Goal: Task Accomplishment & Management: Use online tool/utility

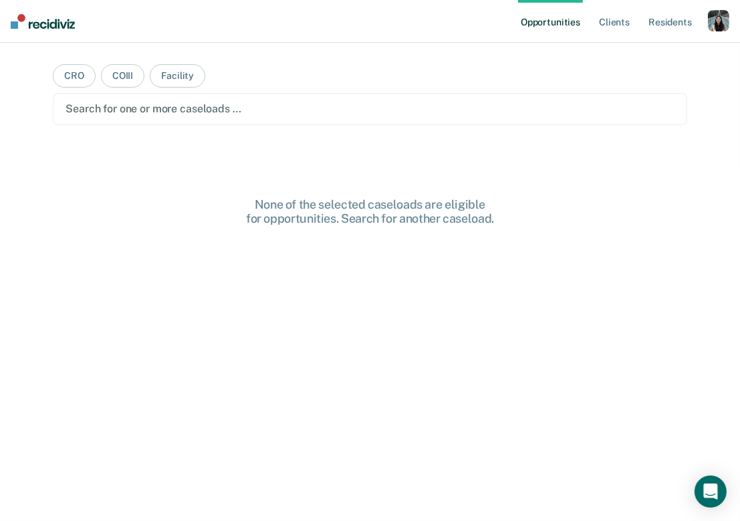
click at [716, 30] on div "button" at bounding box center [718, 20] width 21 height 21
click at [650, 55] on link "Profile" at bounding box center [665, 54] width 108 height 11
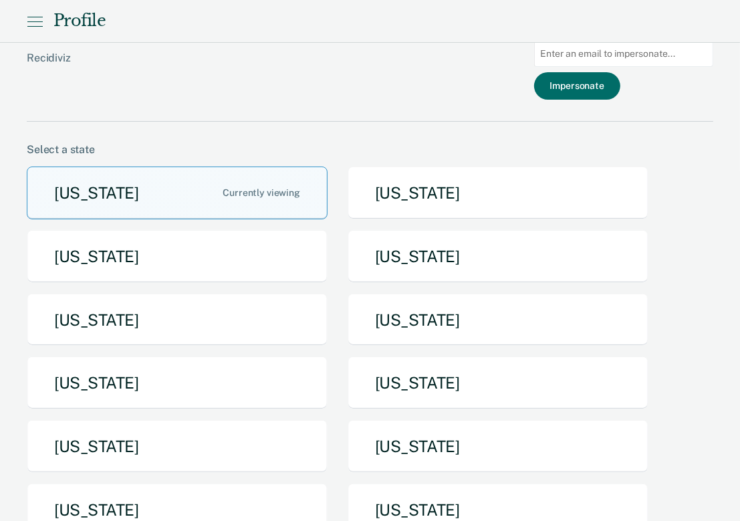
click at [603, 61] on input at bounding box center [623, 54] width 179 height 26
paste input "[PERSON_NAME][EMAIL_ADDRESS][DOMAIN_NAME][US_STATE]"
type input "[PERSON_NAME][EMAIL_ADDRESS][DOMAIN_NAME][US_STATE]"
click at [598, 82] on button "Impersonate" at bounding box center [577, 85] width 86 height 27
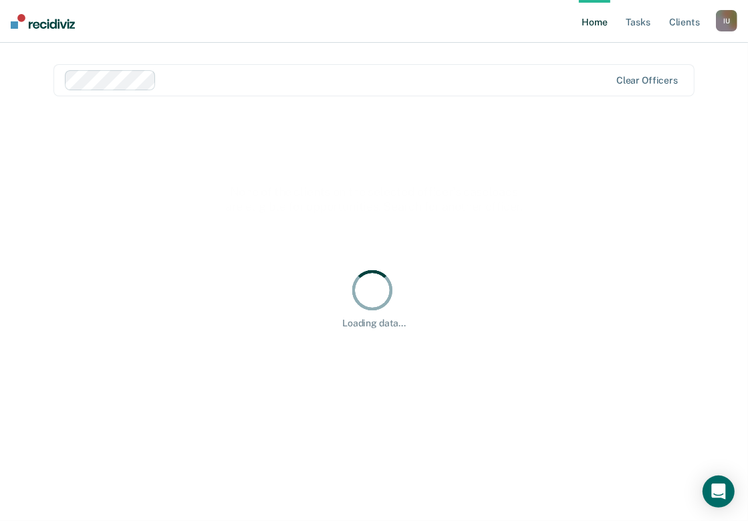
click at [725, 23] on div "I U" at bounding box center [726, 20] width 21 height 21
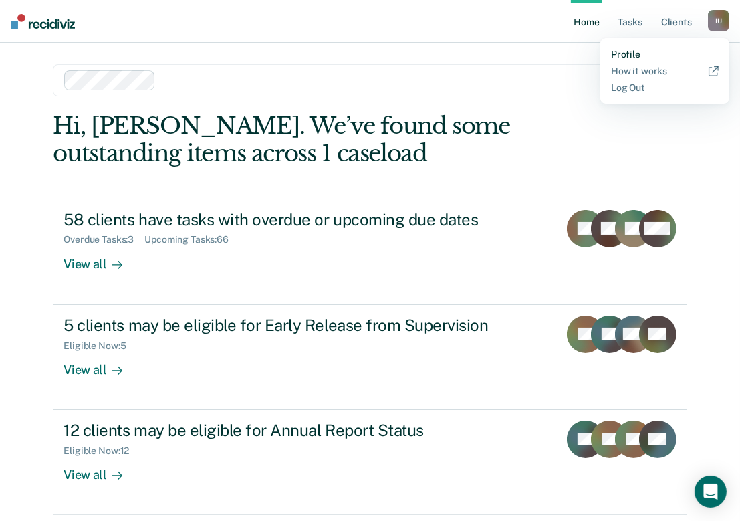
click at [633, 49] on link "Profile" at bounding box center [665, 54] width 108 height 11
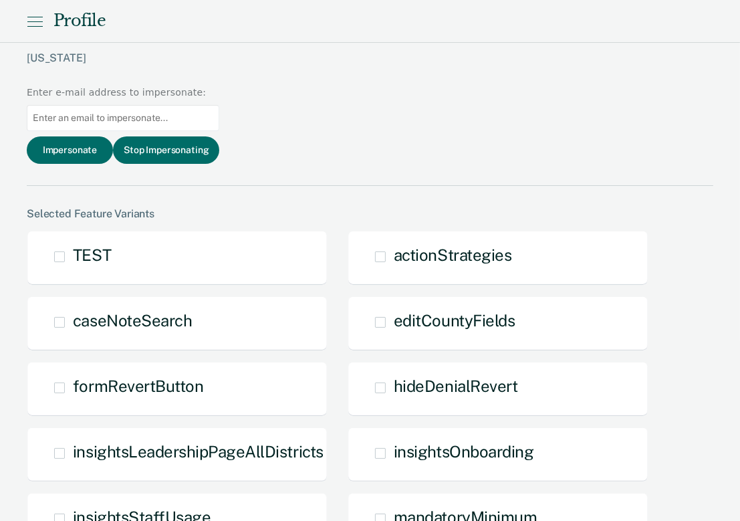
click at [219, 105] on input at bounding box center [123, 118] width 192 height 26
paste input "[PERSON_NAME][EMAIL_ADDRESS][DOMAIN_NAME][US_STATE]"
click at [219, 105] on input "[PERSON_NAME][EMAIL_ADDRESS][DOMAIN_NAME][US_STATE]" at bounding box center [123, 118] width 192 height 26
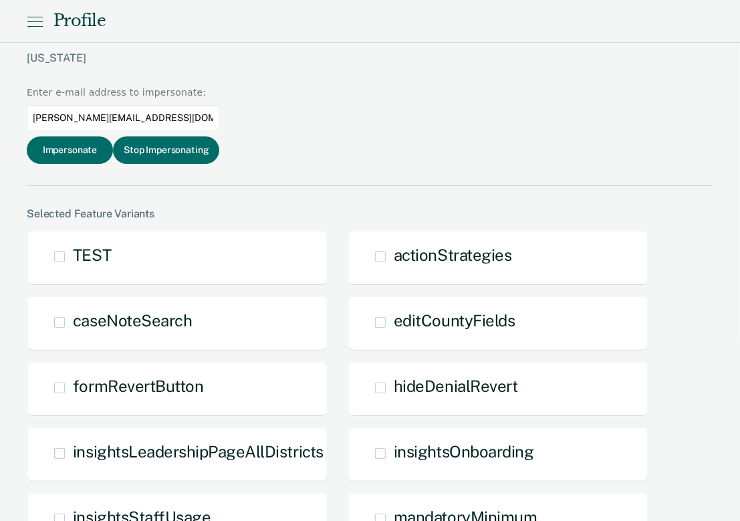
paste input
type input "[PERSON_NAME][EMAIL_ADDRESS][DOMAIN_NAME][US_STATE]"
click at [113, 136] on button "Impersonate" at bounding box center [70, 149] width 86 height 27
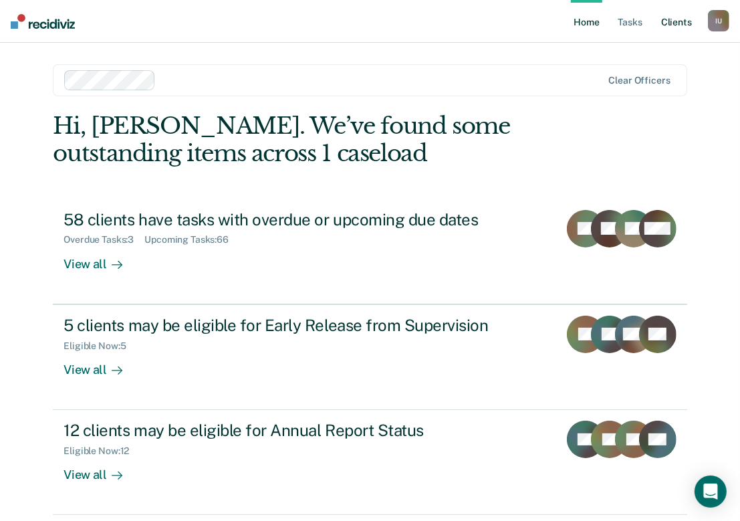
click at [669, 31] on link "Client s" at bounding box center [676, 21] width 36 height 43
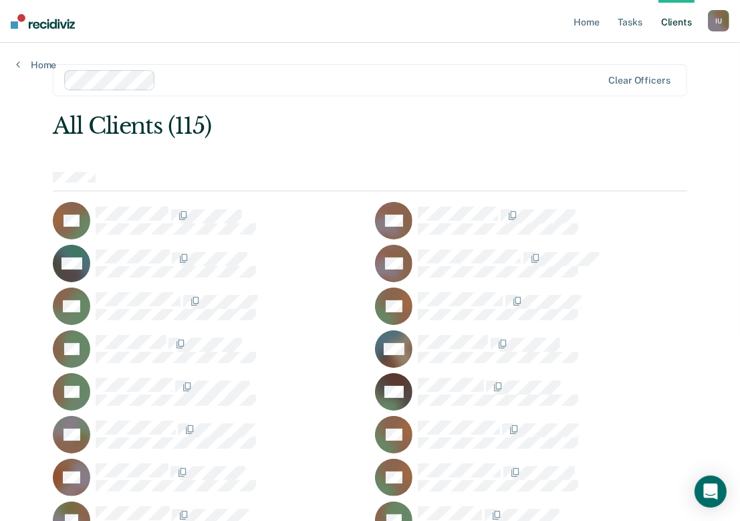
click at [720, 19] on div "I U" at bounding box center [718, 20] width 21 height 21
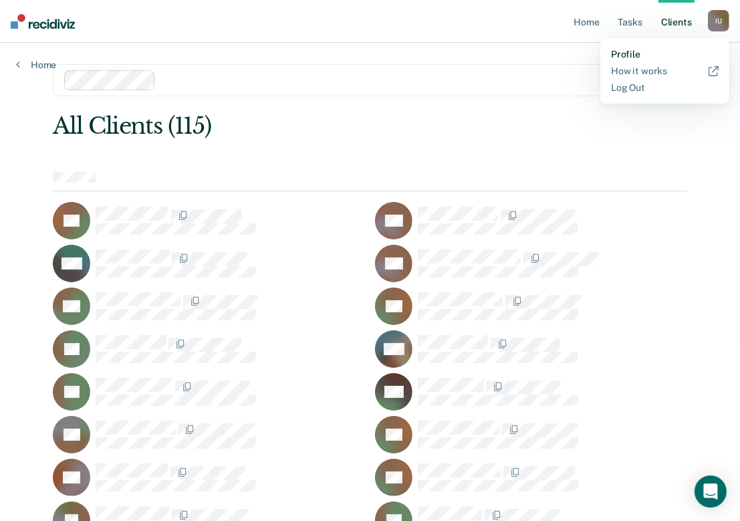
click at [641, 59] on link "Profile" at bounding box center [665, 54] width 108 height 11
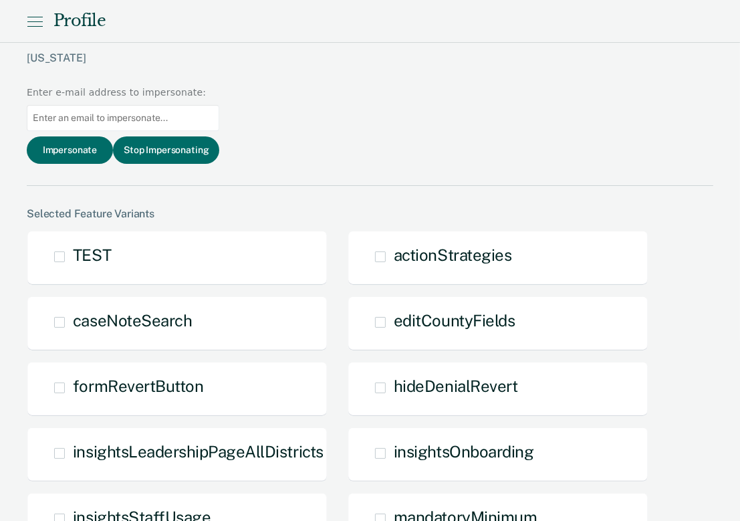
click at [219, 105] on input at bounding box center [123, 118] width 192 height 26
paste input "[EMAIL_ADDRESS][DOMAIN_NAME][US_STATE]"
type input "[EMAIL_ADDRESS][DOMAIN_NAME][US_STATE]"
click at [113, 136] on button "Impersonate" at bounding box center [70, 149] width 86 height 27
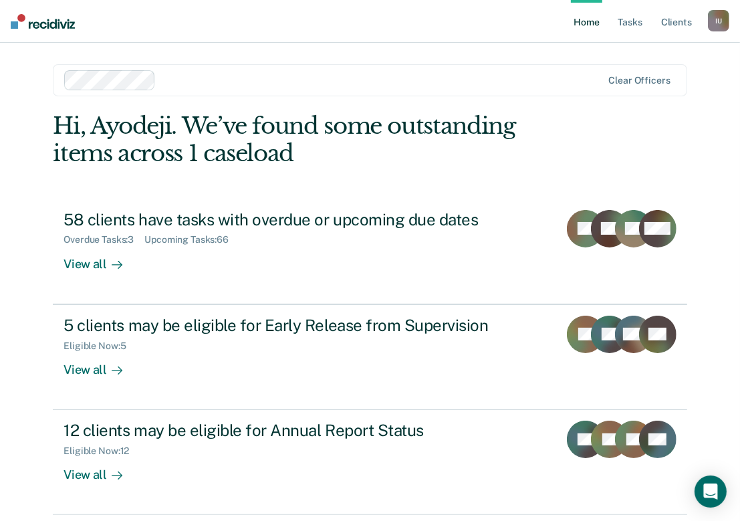
click at [724, 27] on div "I U" at bounding box center [718, 20] width 21 height 21
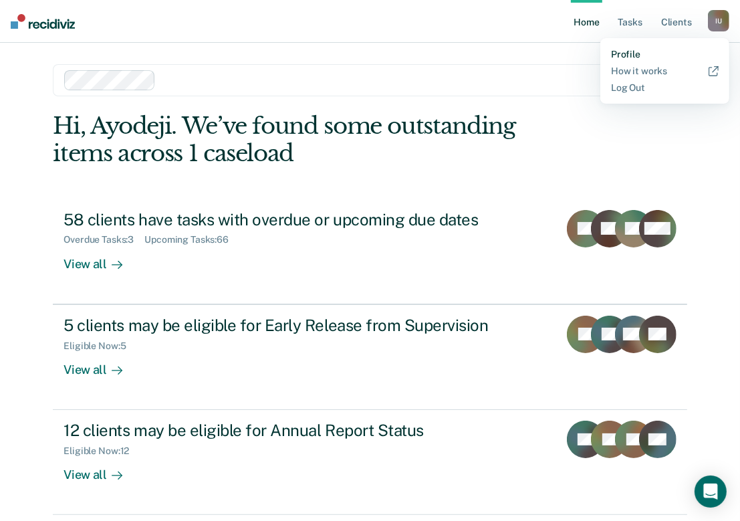
click at [660, 52] on link "Profile" at bounding box center [665, 54] width 108 height 11
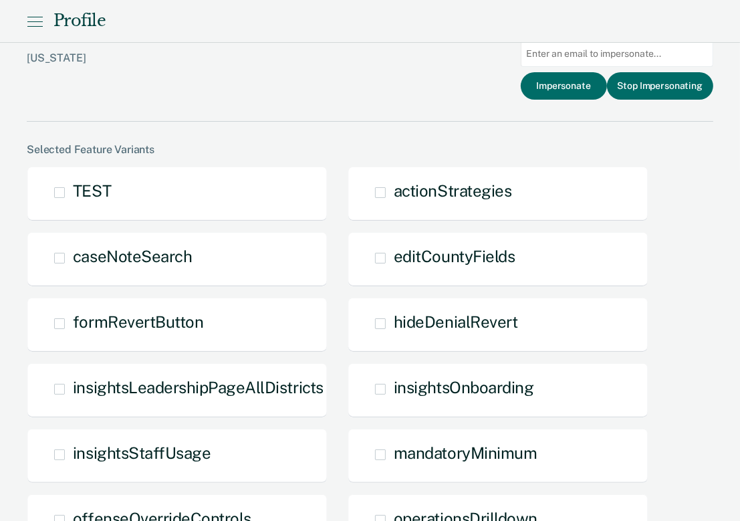
click at [612, 68] on div at bounding box center [617, 53] width 192 height 37
click at [612, 59] on input at bounding box center [617, 54] width 192 height 26
paste input "[EMAIL_ADDRESS][DOMAIN_NAME][US_STATE]"
type input "[EMAIL_ADDRESS][DOMAIN_NAME][US_STATE]"
click at [574, 86] on button "Impersonate" at bounding box center [564, 85] width 86 height 27
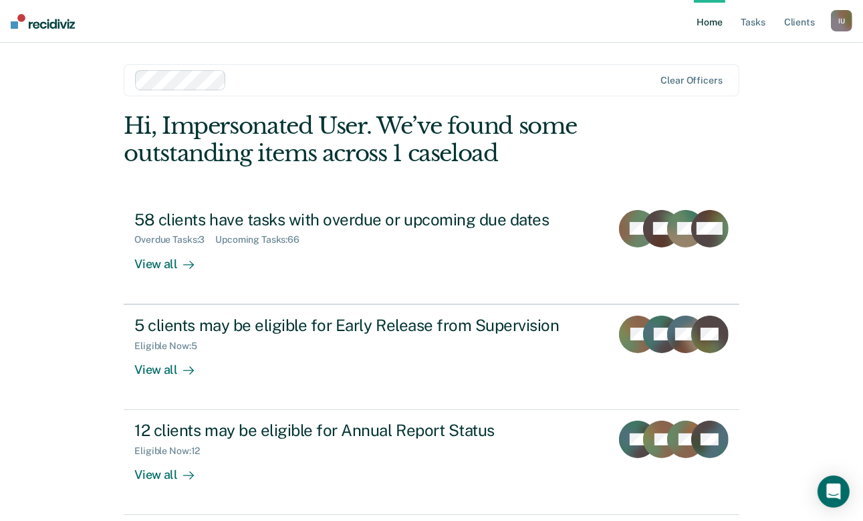
click at [747, 25] on div "I U" at bounding box center [841, 20] width 21 height 21
click at [747, 61] on div "Profile How it works Log Out" at bounding box center [787, 70] width 129 height 65
click at [747, 55] on link "Profile" at bounding box center [788, 54] width 108 height 11
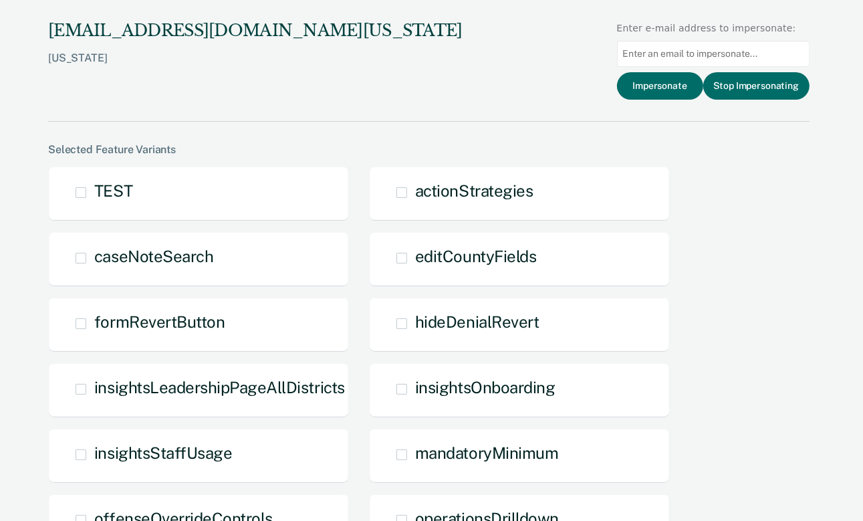
click at [730, 52] on input at bounding box center [713, 54] width 192 height 26
paste input "[EMAIL_ADDRESS][DOMAIN_NAME][US_STATE]"
type input "[EMAIL_ADDRESS][DOMAIN_NAME][US_STATE]"
click at [676, 90] on button "Impersonate" at bounding box center [660, 85] width 86 height 27
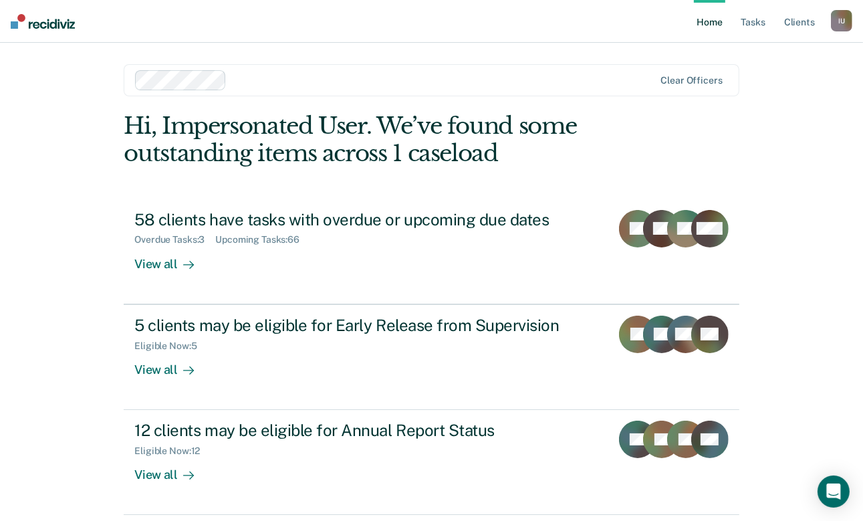
click at [274, 67] on div "Clear officers" at bounding box center [431, 80] width 615 height 32
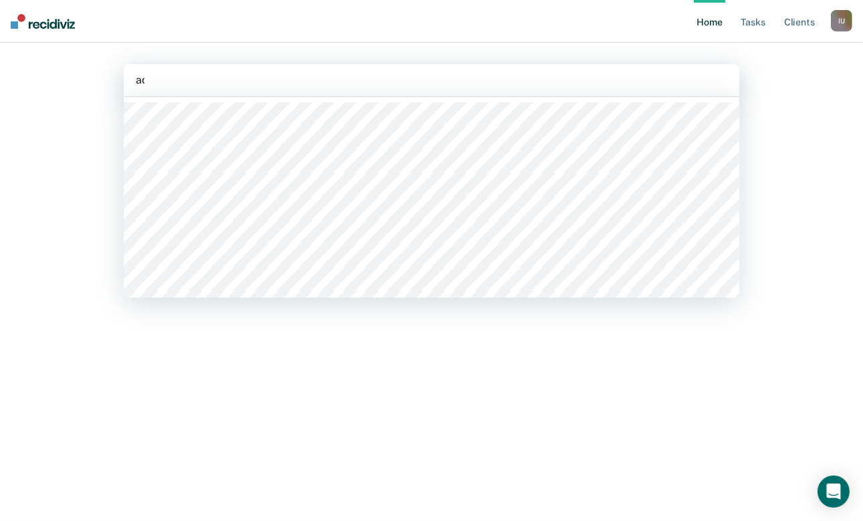
type input "ade"
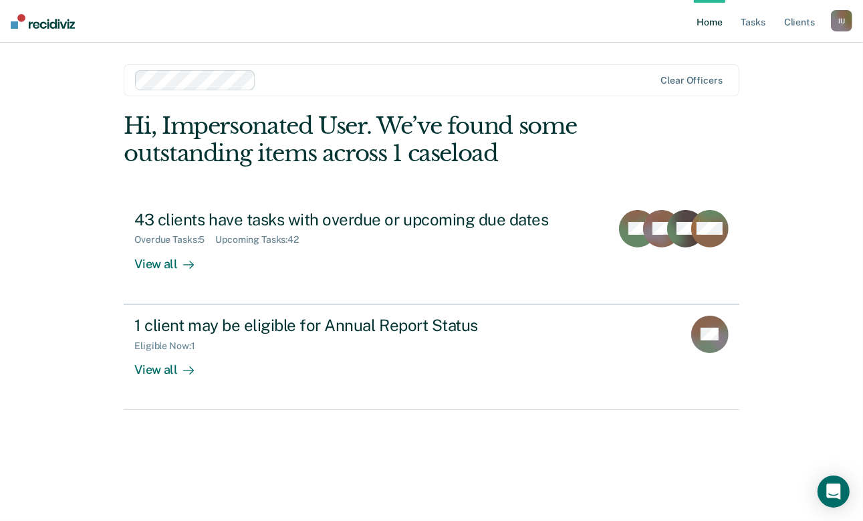
click at [747, 17] on nav "Home Tasks Client s Impersonated User I U Profile How it works Log Out" at bounding box center [431, 21] width 863 height 43
click at [747, 18] on div "I U" at bounding box center [841, 20] width 21 height 21
click at [747, 53] on link "Profile" at bounding box center [788, 54] width 108 height 11
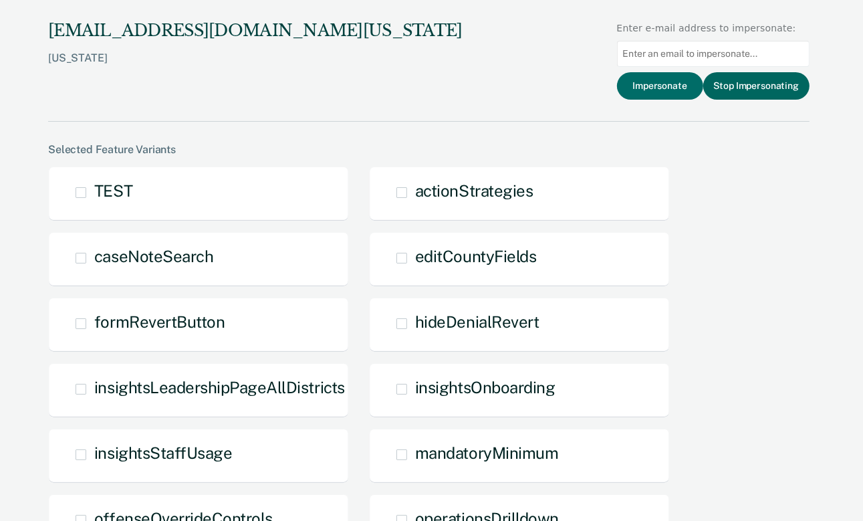
click at [747, 82] on button "Stop Impersonating" at bounding box center [756, 85] width 106 height 27
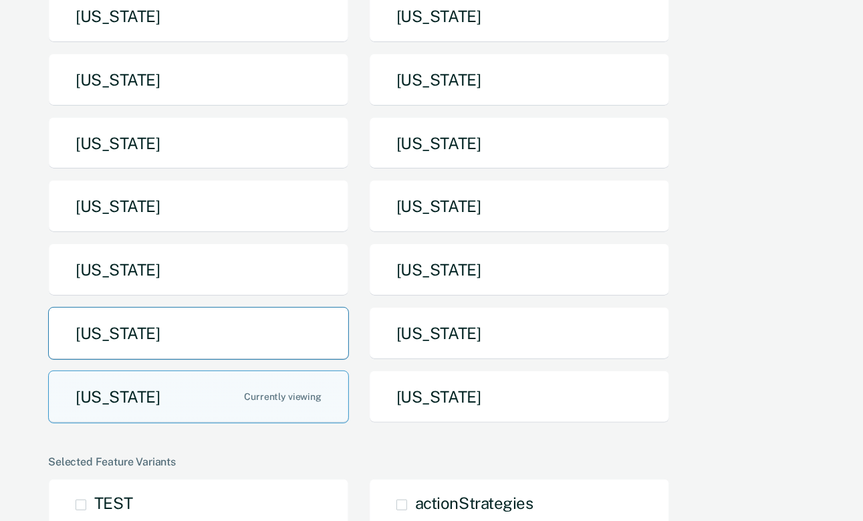
scroll to position [184, 0]
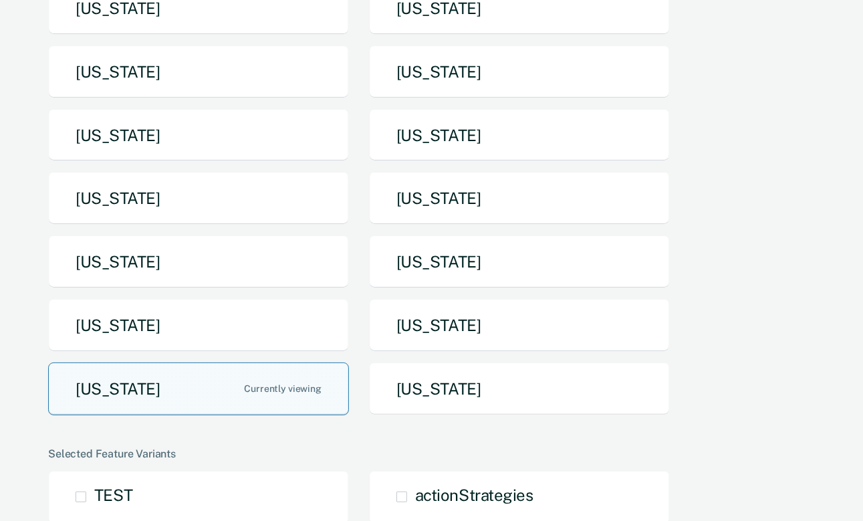
click at [232, 371] on button "[US_STATE]" at bounding box center [198, 388] width 301 height 53
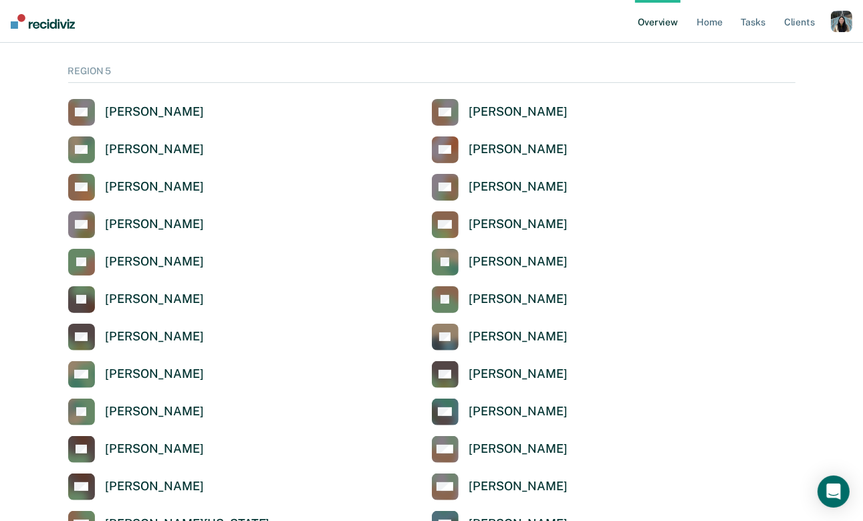
scroll to position [4526, 0]
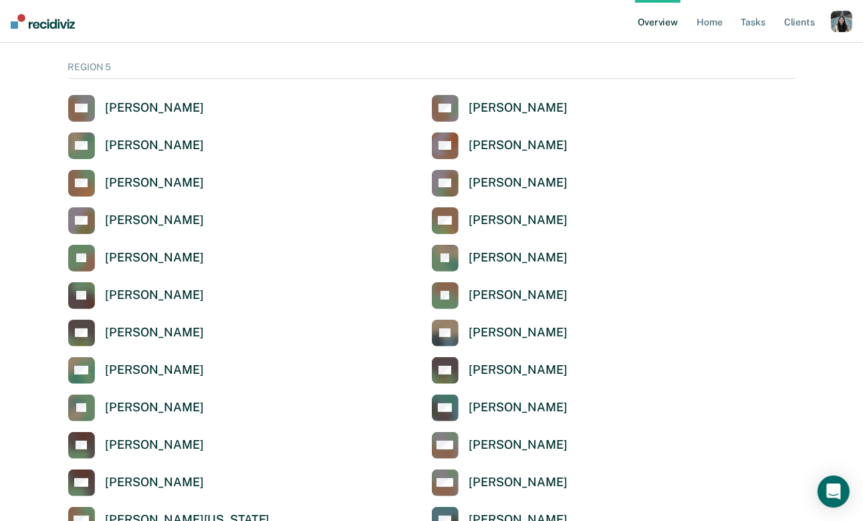
click at [827, 13] on ul "Overview Home Tasks Client s" at bounding box center [733, 21] width 196 height 43
click at [839, 17] on div "button" at bounding box center [841, 21] width 21 height 21
click at [770, 49] on link "Profile" at bounding box center [788, 53] width 108 height 11
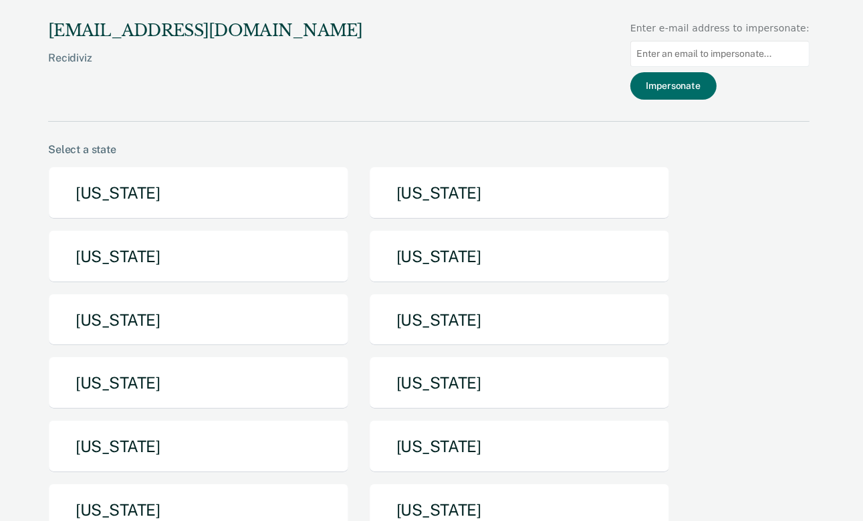
click at [686, 70] on div at bounding box center [719, 53] width 179 height 37
click at [686, 60] on input at bounding box center [719, 54] width 179 height 26
paste input "laymonde.lee@tdcj.texas.gov"
type input "laymonde.lee@tdcj.texas.gov"
click at [714, 82] on button "Impersonate" at bounding box center [673, 85] width 86 height 27
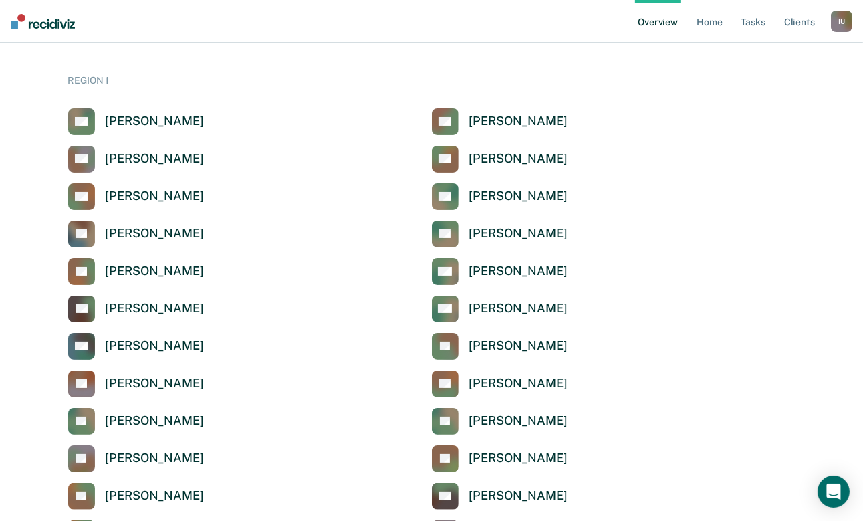
scroll to position [72, 0]
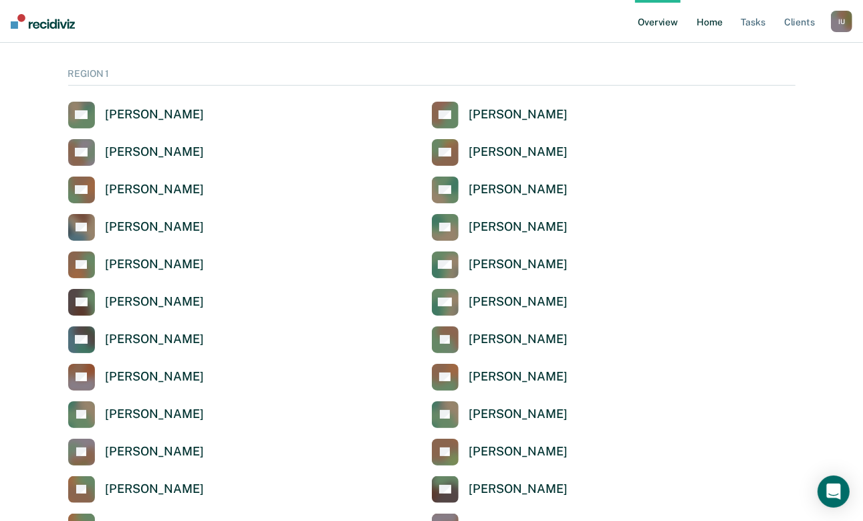
click at [700, 15] on link "Home" at bounding box center [709, 21] width 31 height 43
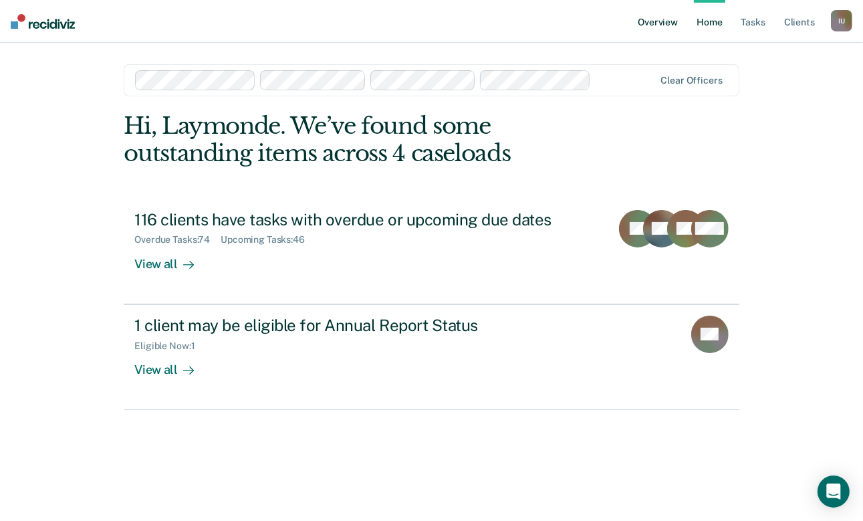
click at [652, 27] on link "Overview" at bounding box center [657, 21] width 45 height 43
